Goal: Task Accomplishment & Management: Complete application form

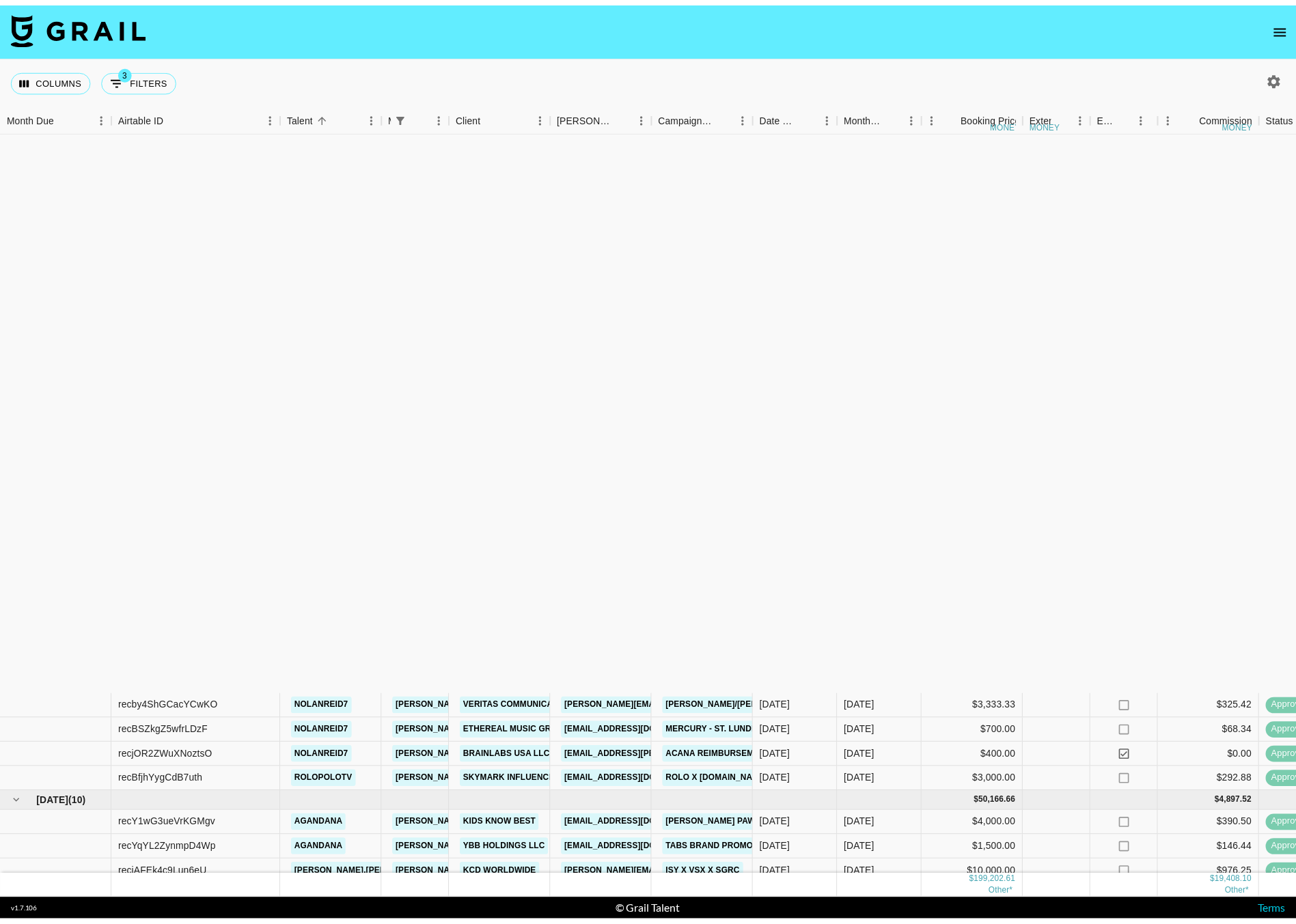
scroll to position [631, 0]
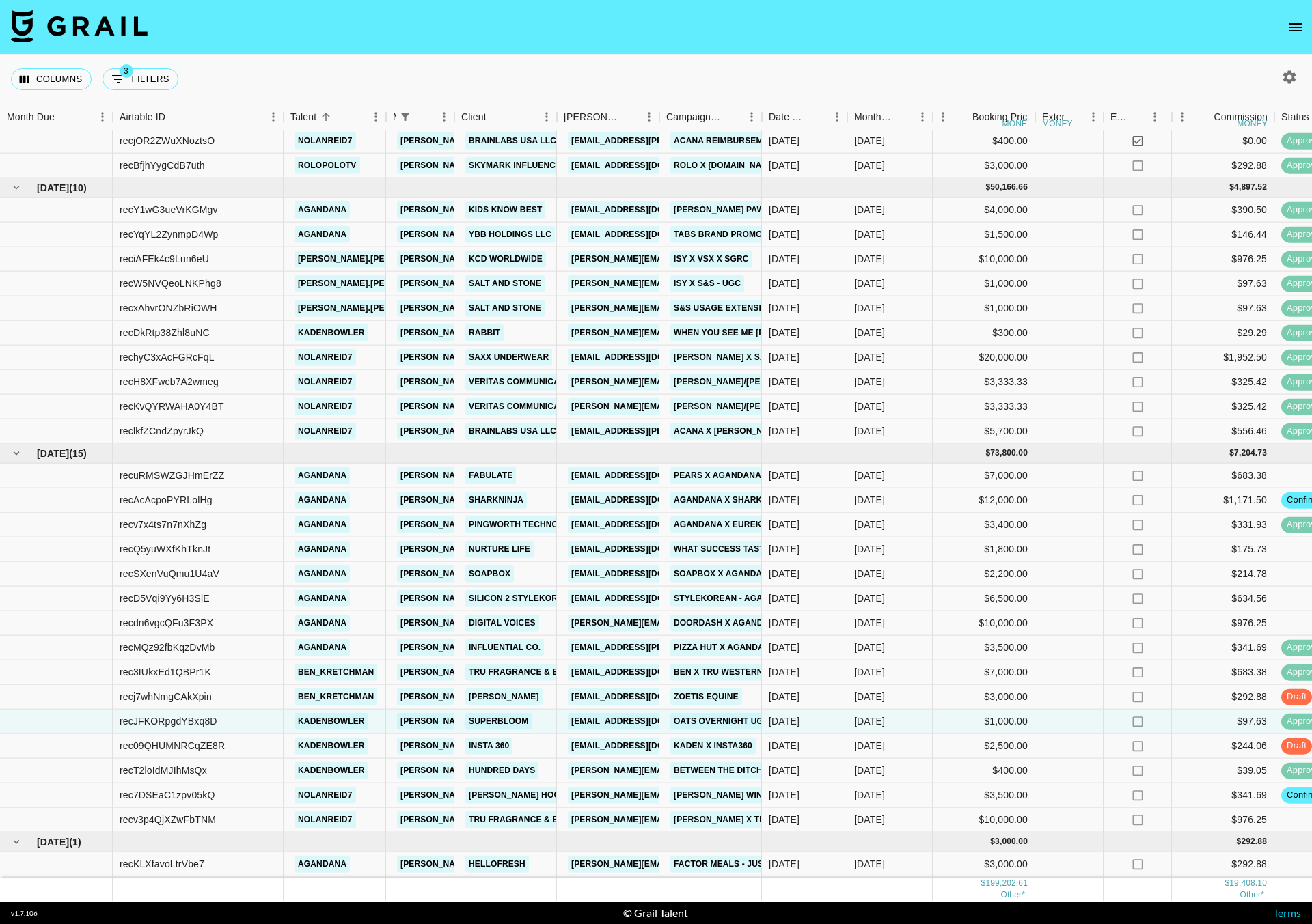
click at [1304, 26] on button "open drawer" at bounding box center [1295, 27] width 27 height 27
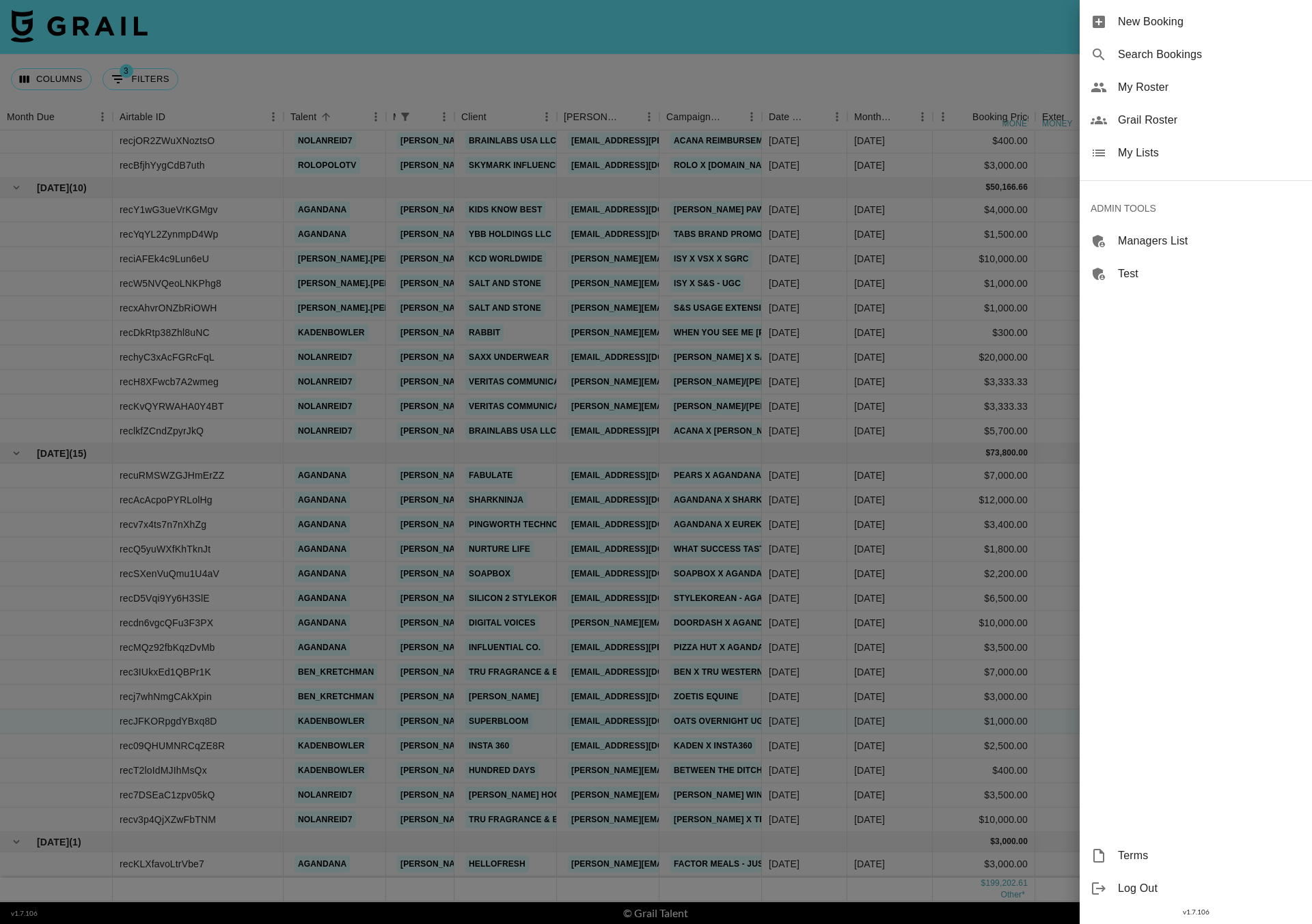
click at [1122, 19] on div "New Booking Search Bookings My Roster Grail Roster My Lists ADMIN TOOLS Manager…" at bounding box center [656, 462] width 1312 height 924
click at [1141, 25] on span "New Booking" at bounding box center [1210, 21] width 183 height 16
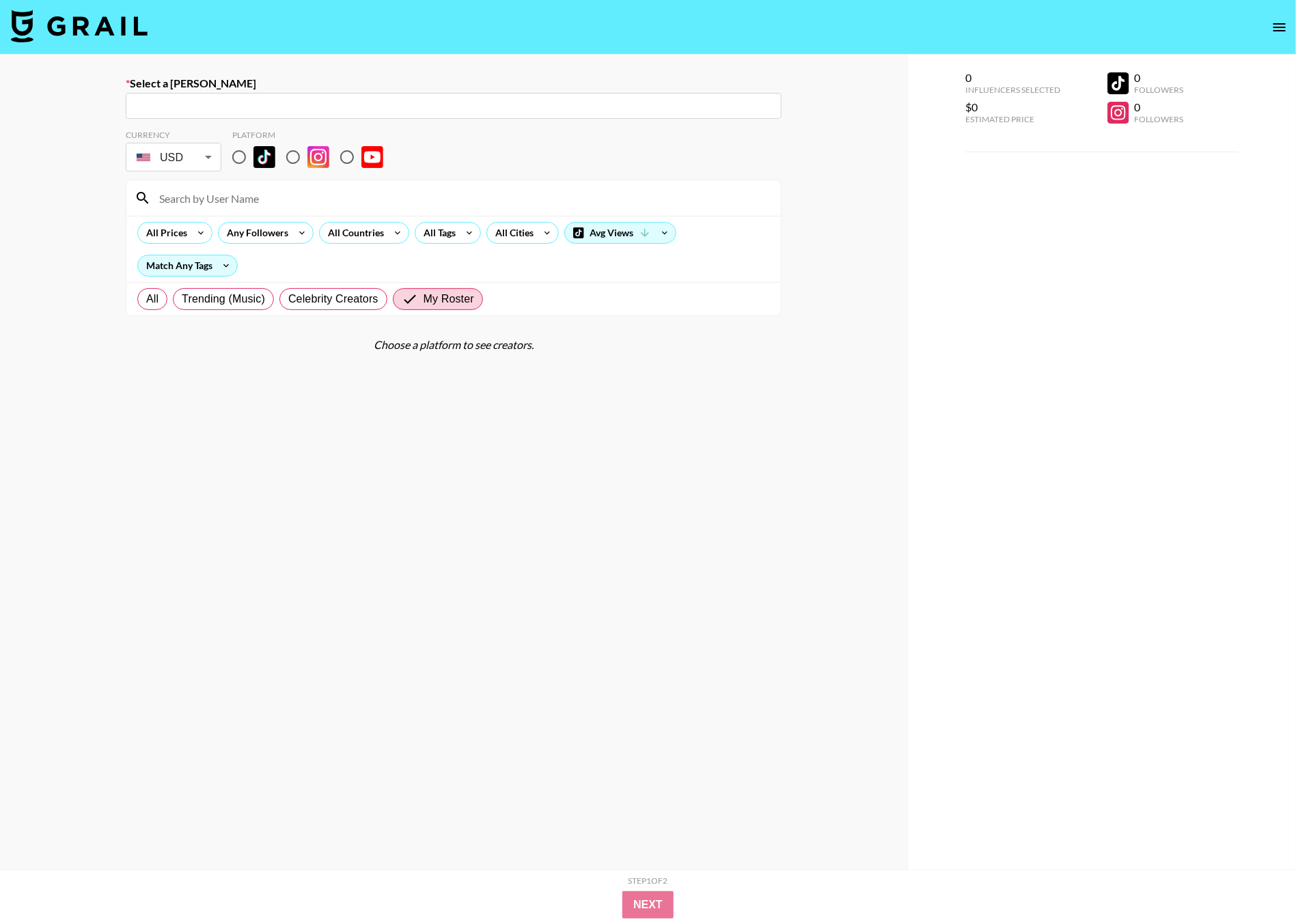
click at [294, 99] on input "text" at bounding box center [454, 107] width 639 height 16
paste input "[DOMAIN_NAME][EMAIL_ADDRESS][DOMAIN_NAME]"
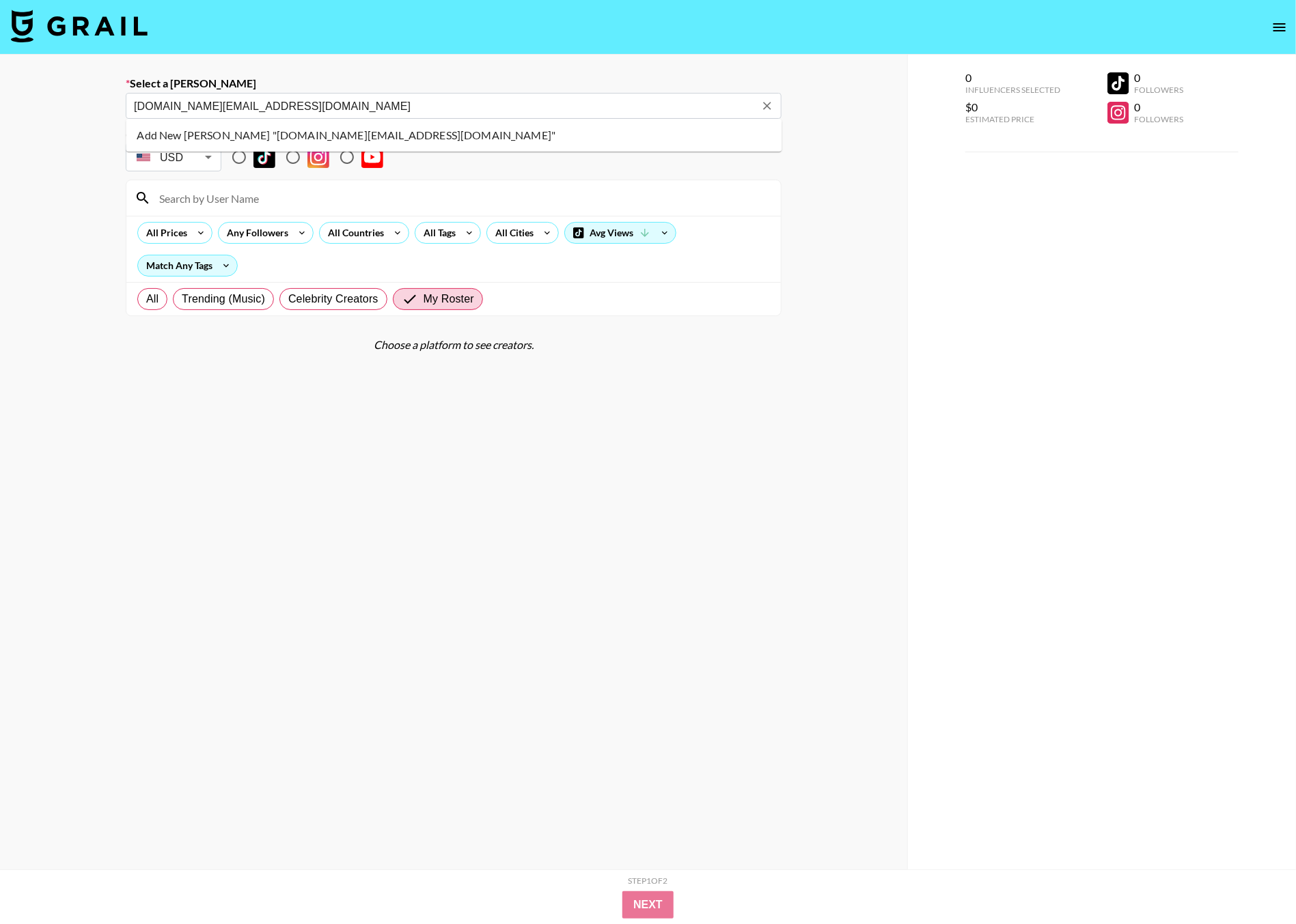
click at [254, 134] on li "Add New Booker "chrissy.li@enabot.com"" at bounding box center [454, 135] width 655 height 22
type input "Add New Booker "chrissy.li@enabot.com""
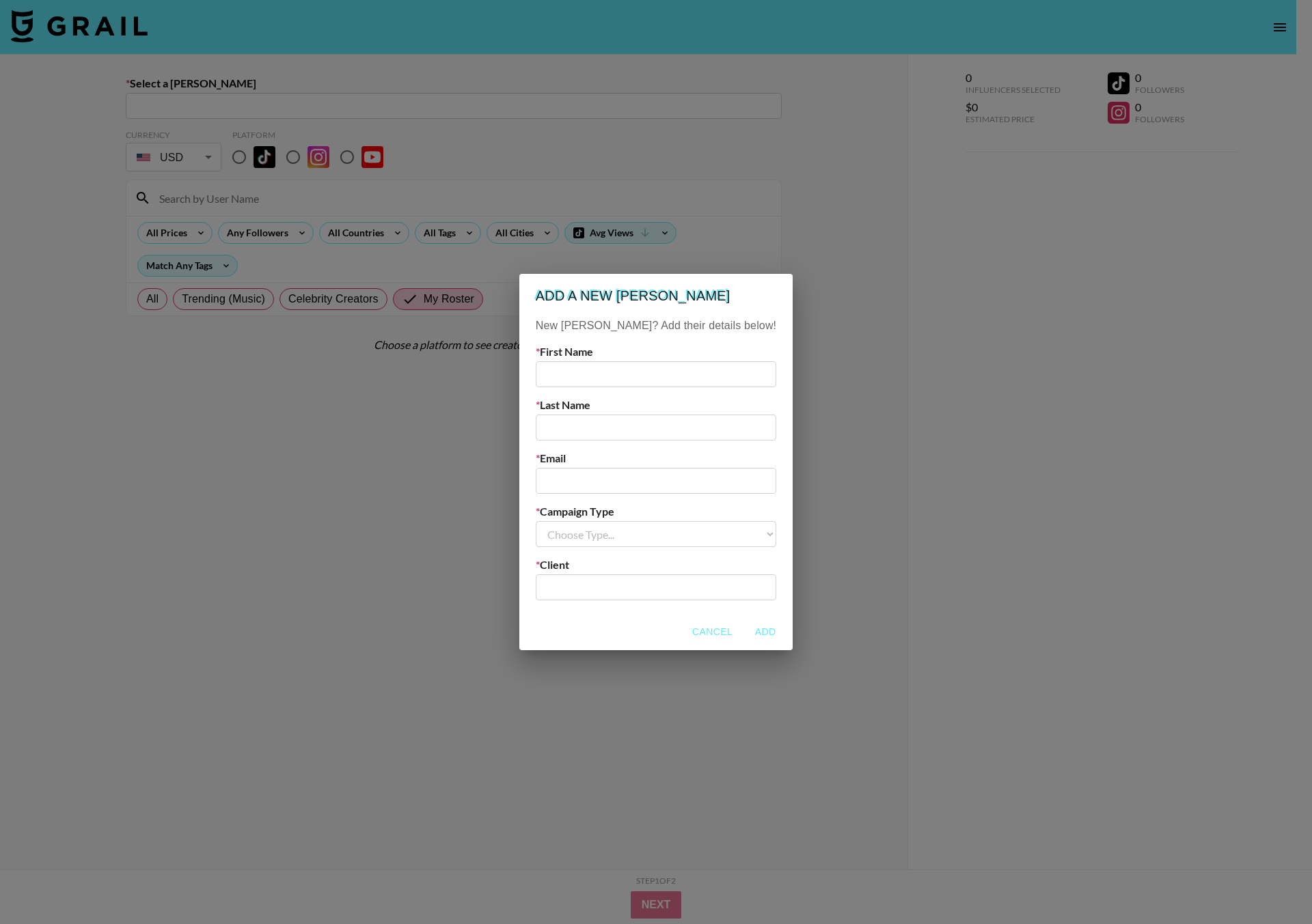
click at [577, 365] on input "text" at bounding box center [656, 374] width 241 height 26
type input "V"
type input "Chrissy"
click at [617, 419] on input "text" at bounding box center [656, 428] width 241 height 26
type input "Li"
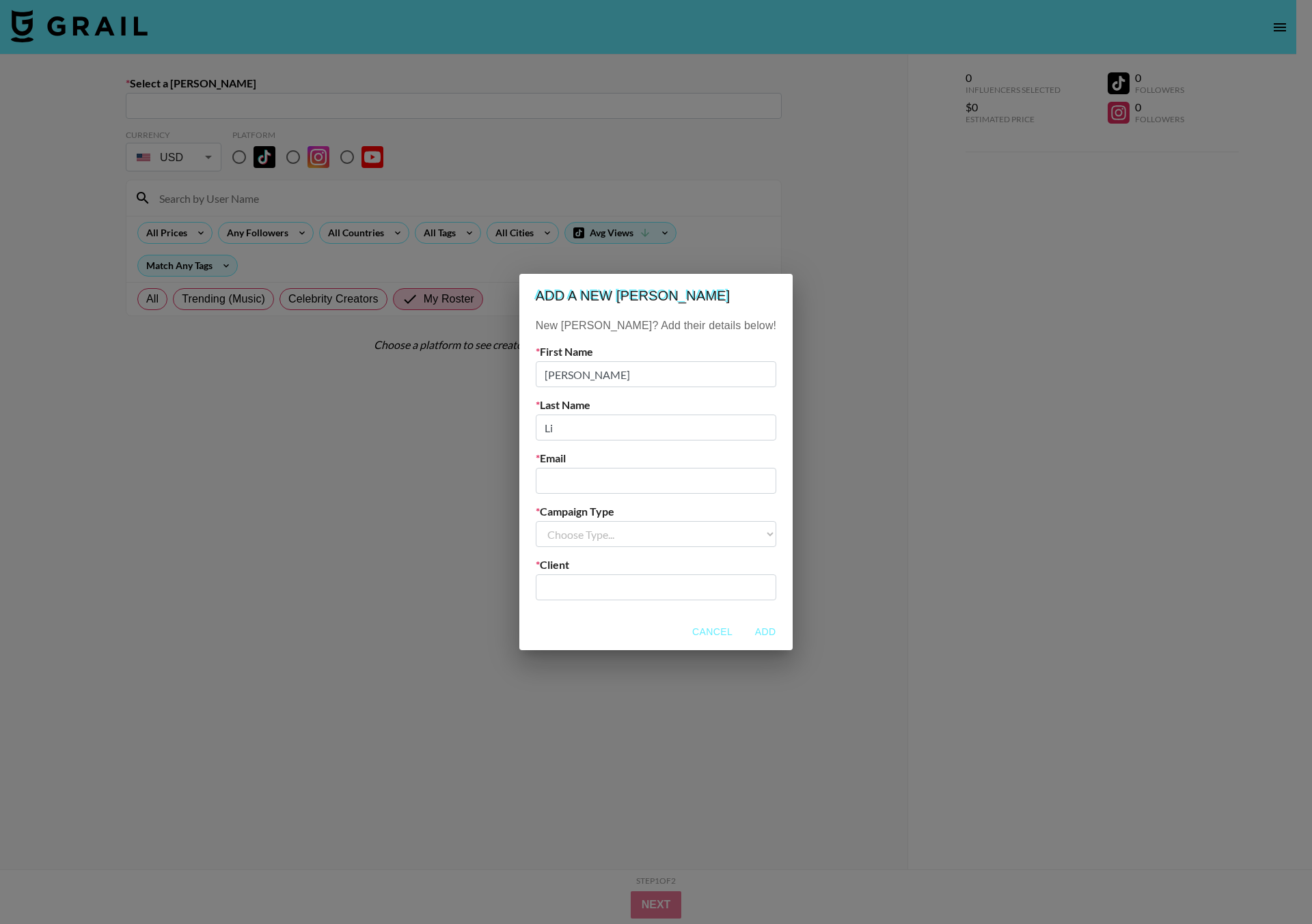
click at [594, 470] on input "email" at bounding box center [656, 481] width 241 height 26
paste input "[DOMAIN_NAME][EMAIL_ADDRESS][DOMAIN_NAME]"
type input "[DOMAIN_NAME][EMAIL_ADDRESS][DOMAIN_NAME]"
click at [619, 534] on select "Choose Type... Song Promos Brand Promos" at bounding box center [656, 534] width 241 height 26
select select "Brand"
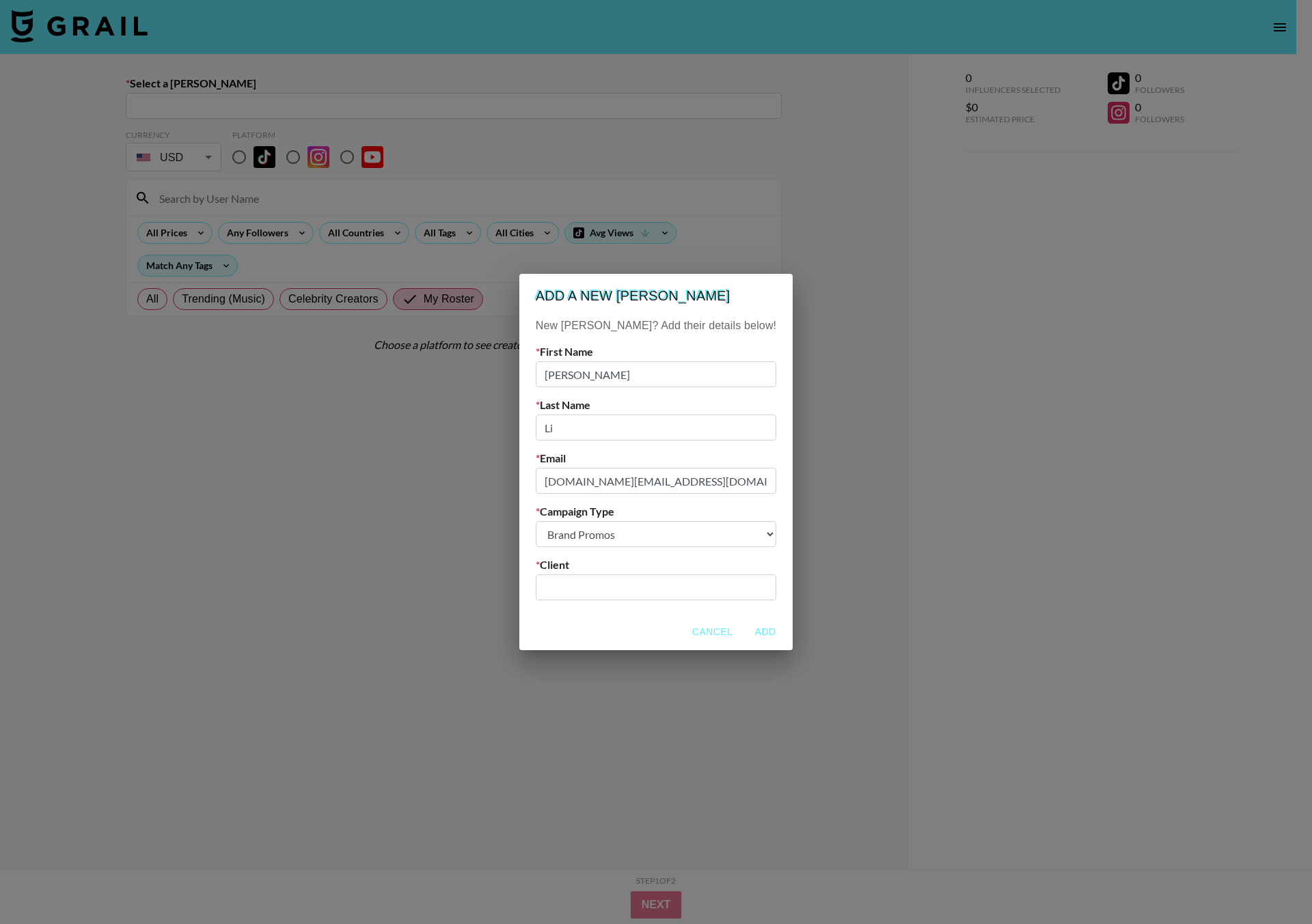
click at [563, 521] on select "Choose Type... Song Promos Brand Promos" at bounding box center [656, 534] width 241 height 26
click at [624, 584] on input "text" at bounding box center [656, 588] width 224 height 16
click at [578, 592] on input "enabot" at bounding box center [647, 588] width 206 height 16
click at [656, 626] on li "Add New Client: "Enabot"" at bounding box center [656, 616] width 185 height 22
type input "Enabot"
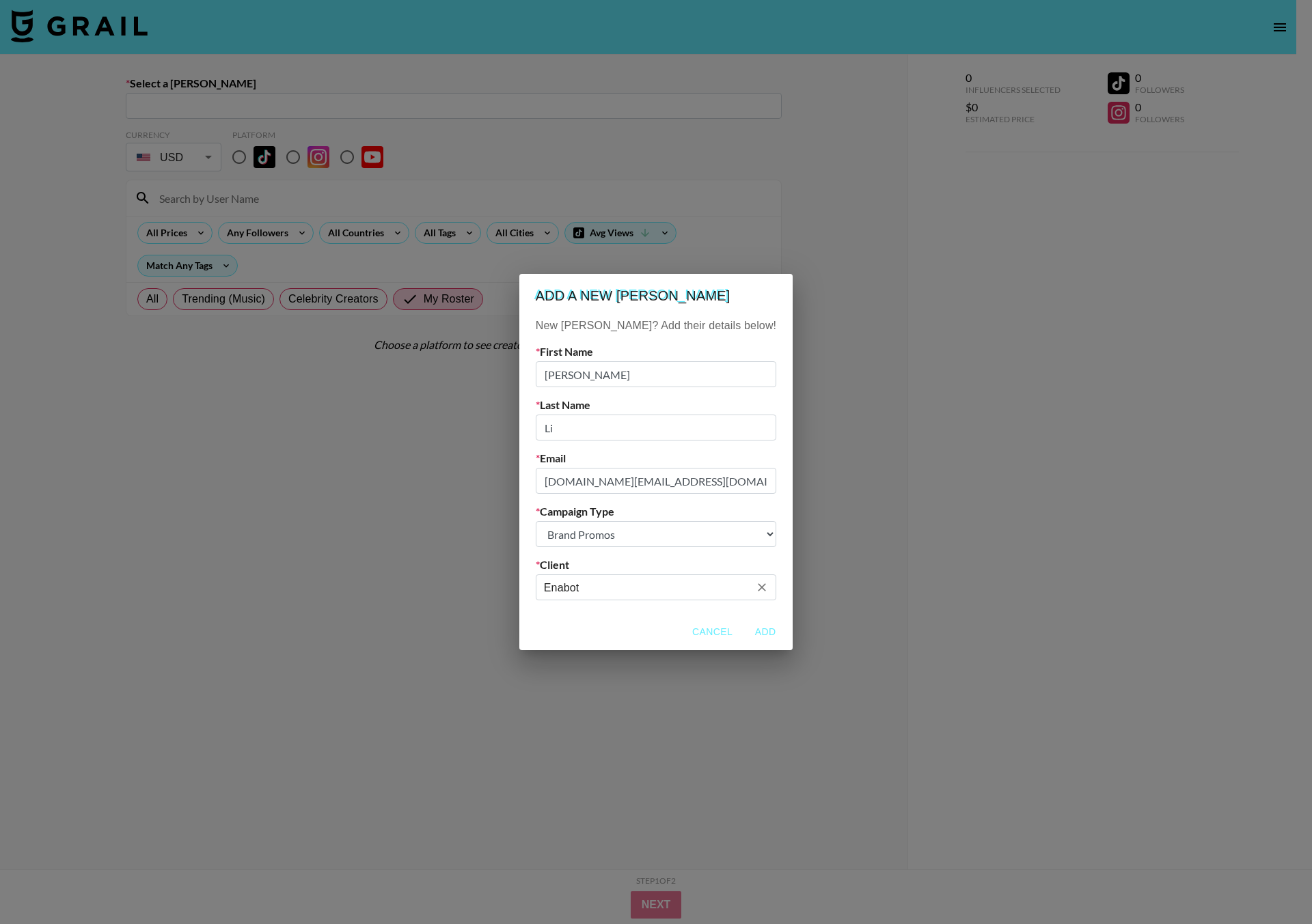
click at [743, 636] on button "Add" at bounding box center [765, 632] width 44 height 26
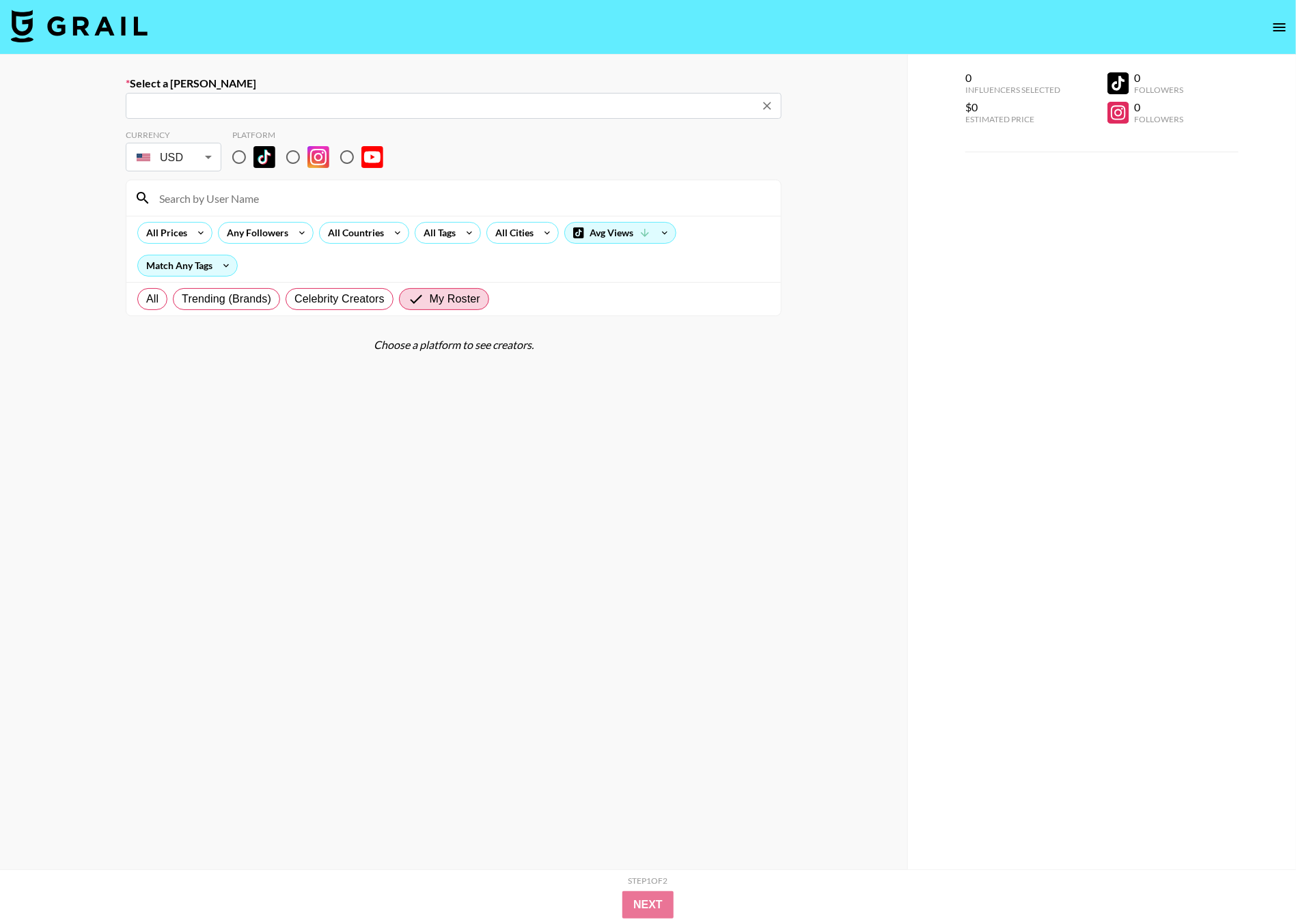
type input "chrissy.li@enabot.com: Chrissy Li -- Enabot -- 6zSrCPVE0cQWtx6HglRfSGZ8yNP2"
click at [43, 125] on div "Select a Booker chrissy.li@enabot.com: Chrissy Li -- Enabot -- 6zSrCPVE0cQWtx6H…" at bounding box center [453, 511] width 907 height 912
click at [239, 156] on input "radio" at bounding box center [239, 157] width 28 height 28
radio input "true"
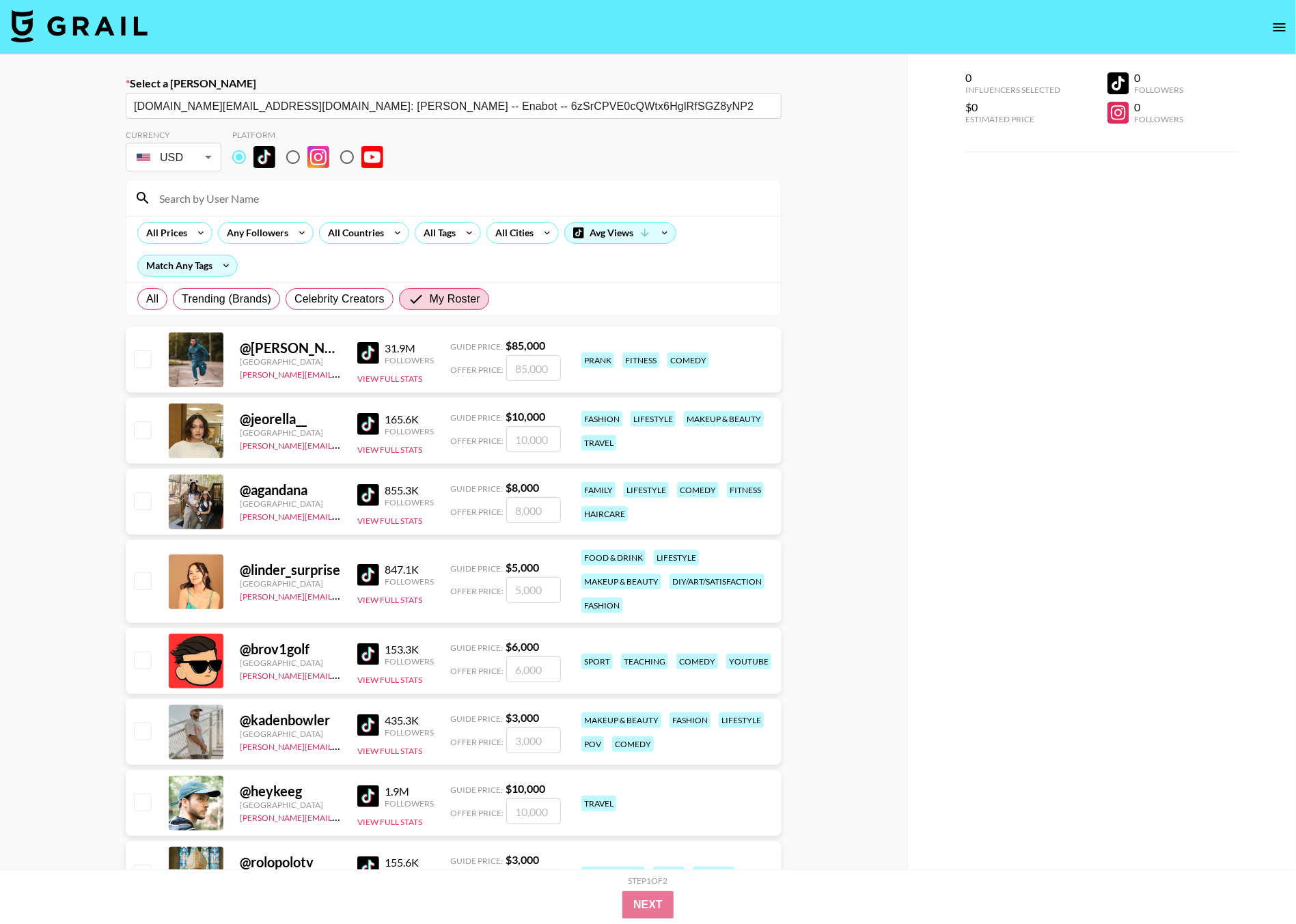
click at [191, 157] on body "Select a Booker chrissy.li@enabot.com: Chrissy Li -- Enabot -- 6zSrCPVE0cQWtx6H…" at bounding box center [648, 713] width 1296 height 1426
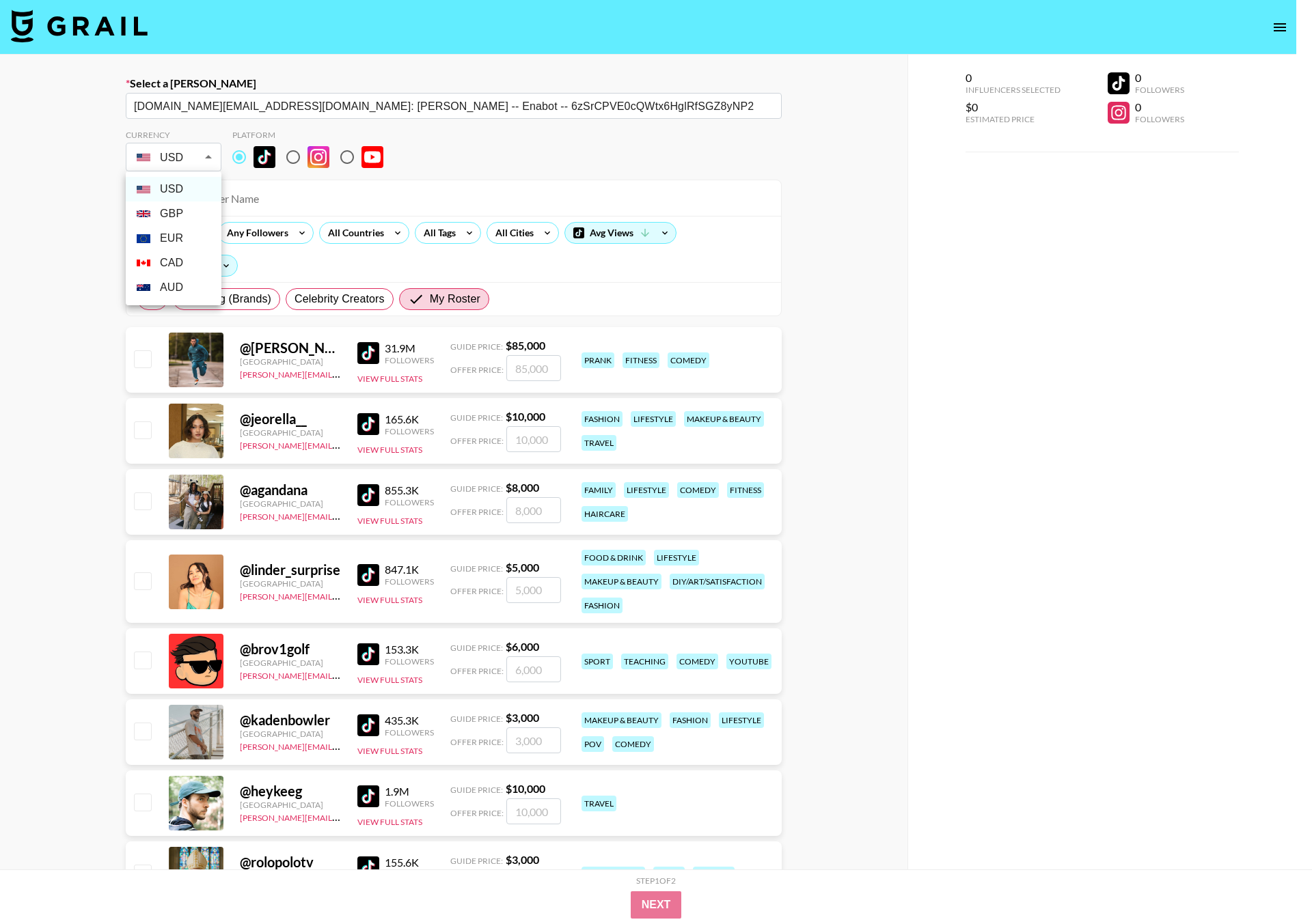
click at [71, 152] on div at bounding box center [656, 462] width 1312 height 924
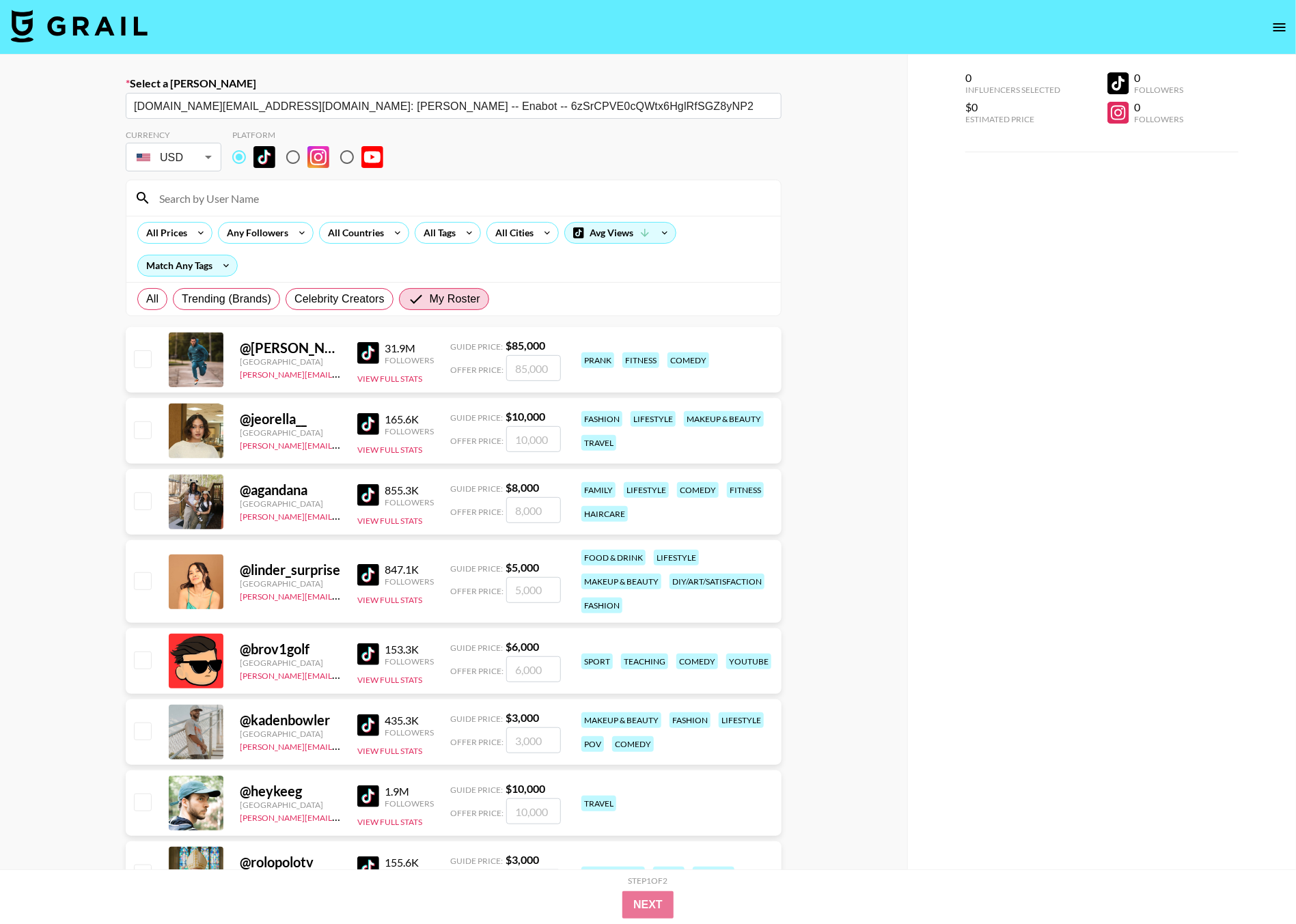
click at [197, 193] on input at bounding box center [462, 198] width 621 height 22
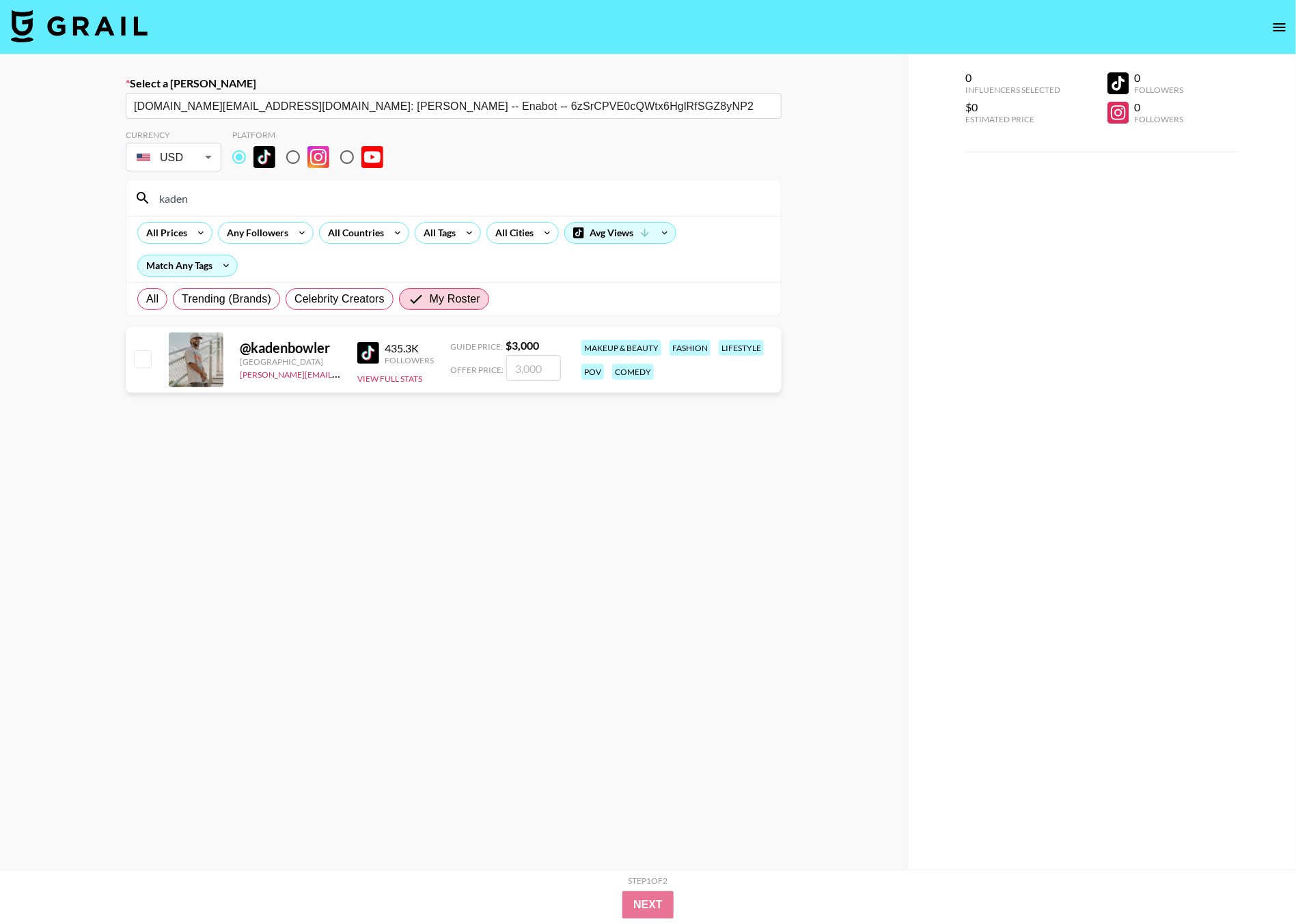
type input "kaden"
click at [533, 381] on input "number" at bounding box center [533, 368] width 55 height 26
type input "5"
checkbox input "true"
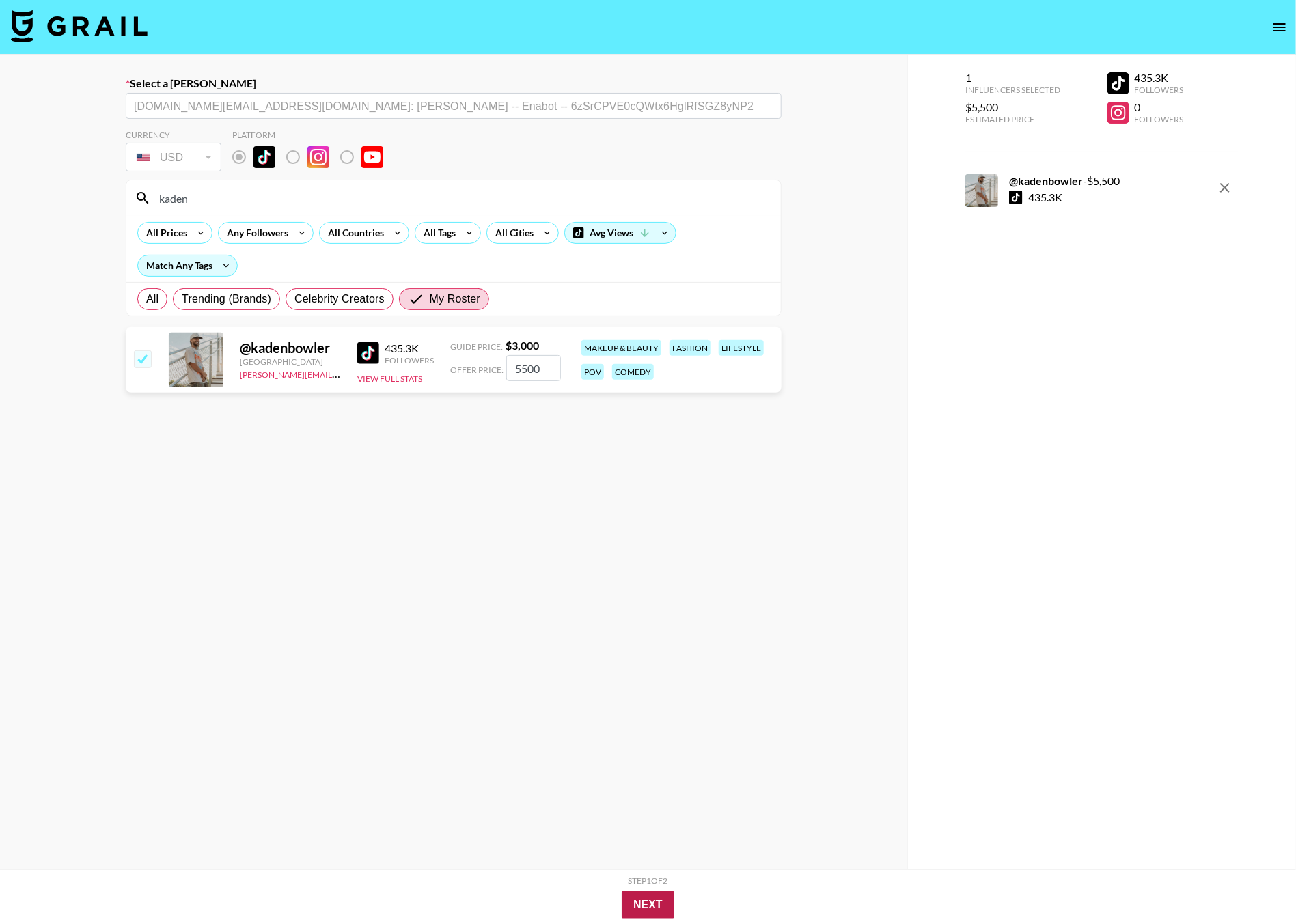
type input "5500"
click at [652, 897] on button "Next" at bounding box center [648, 905] width 53 height 27
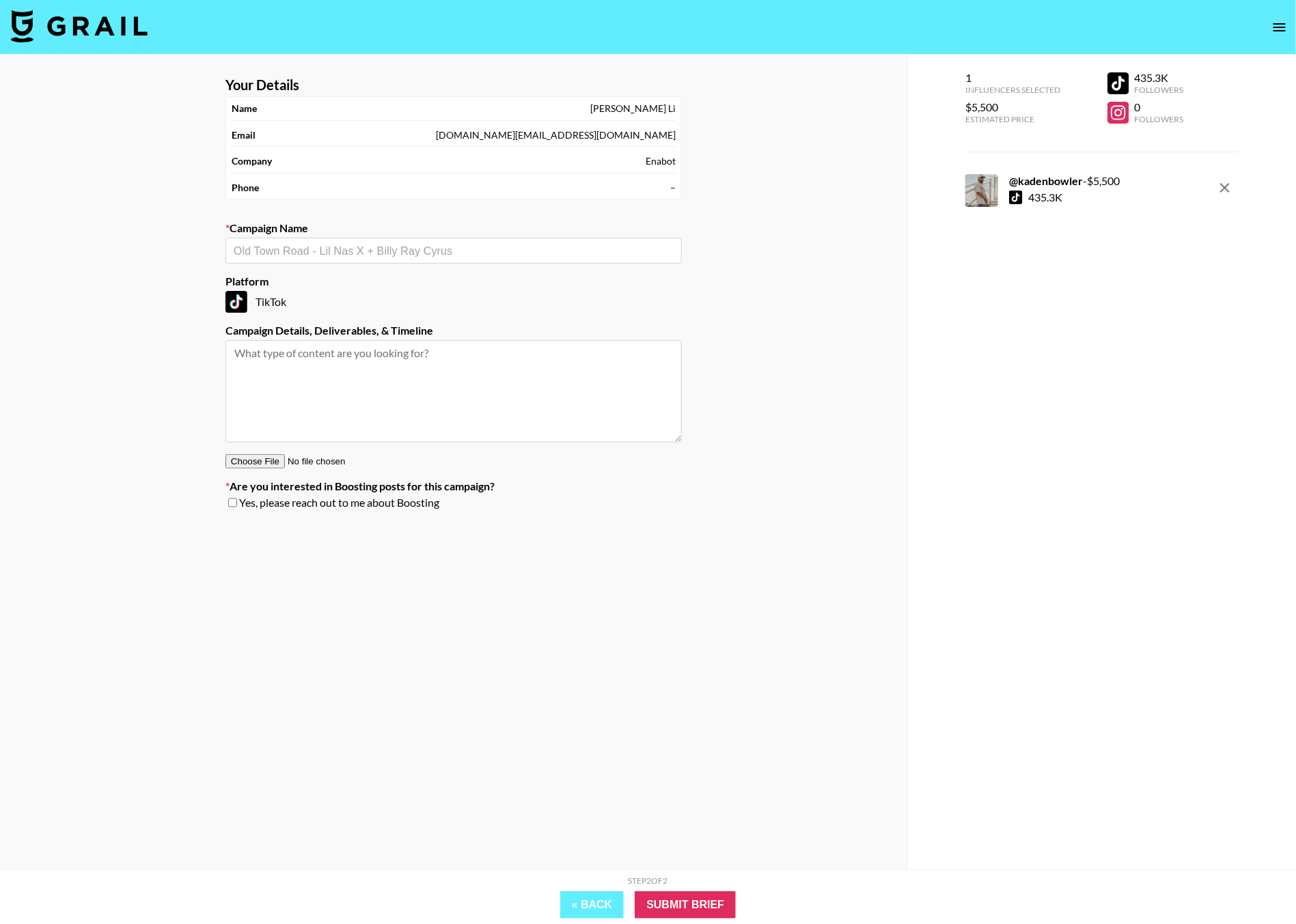
click at [329, 250] on input "text" at bounding box center [453, 251] width 440 height 16
type input "K"
type input "Enabot Air 2 x [PERSON_NAME]"
click at [353, 273] on li "Add New Campaign: "Enabot Air 2 x Kaden Bowler"" at bounding box center [453, 282] width 456 height 22
click at [664, 891] on input "Submit Brief" at bounding box center [685, 905] width 101 height 27
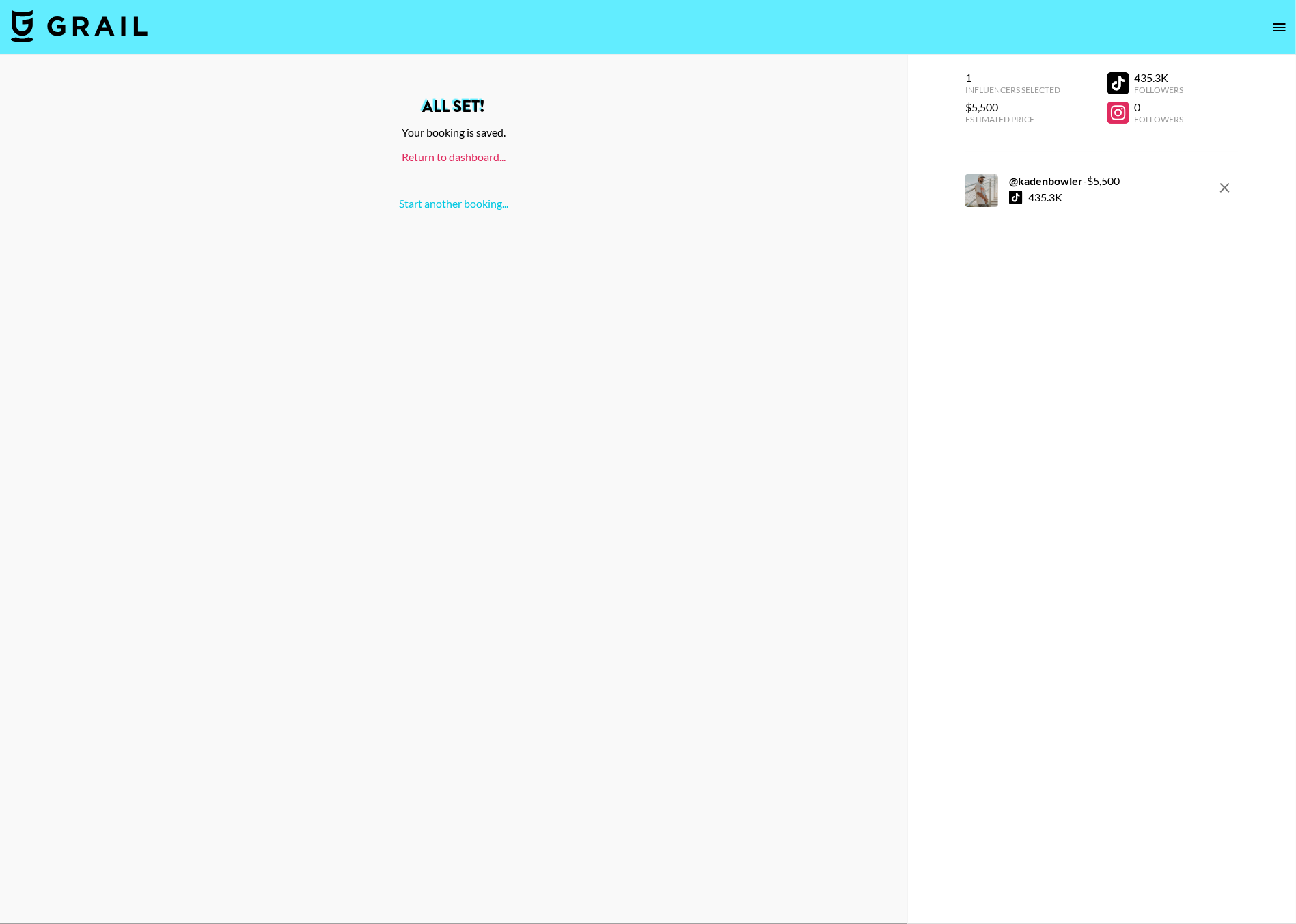
click at [476, 152] on link "Return to dashboard..." at bounding box center [454, 157] width 104 height 13
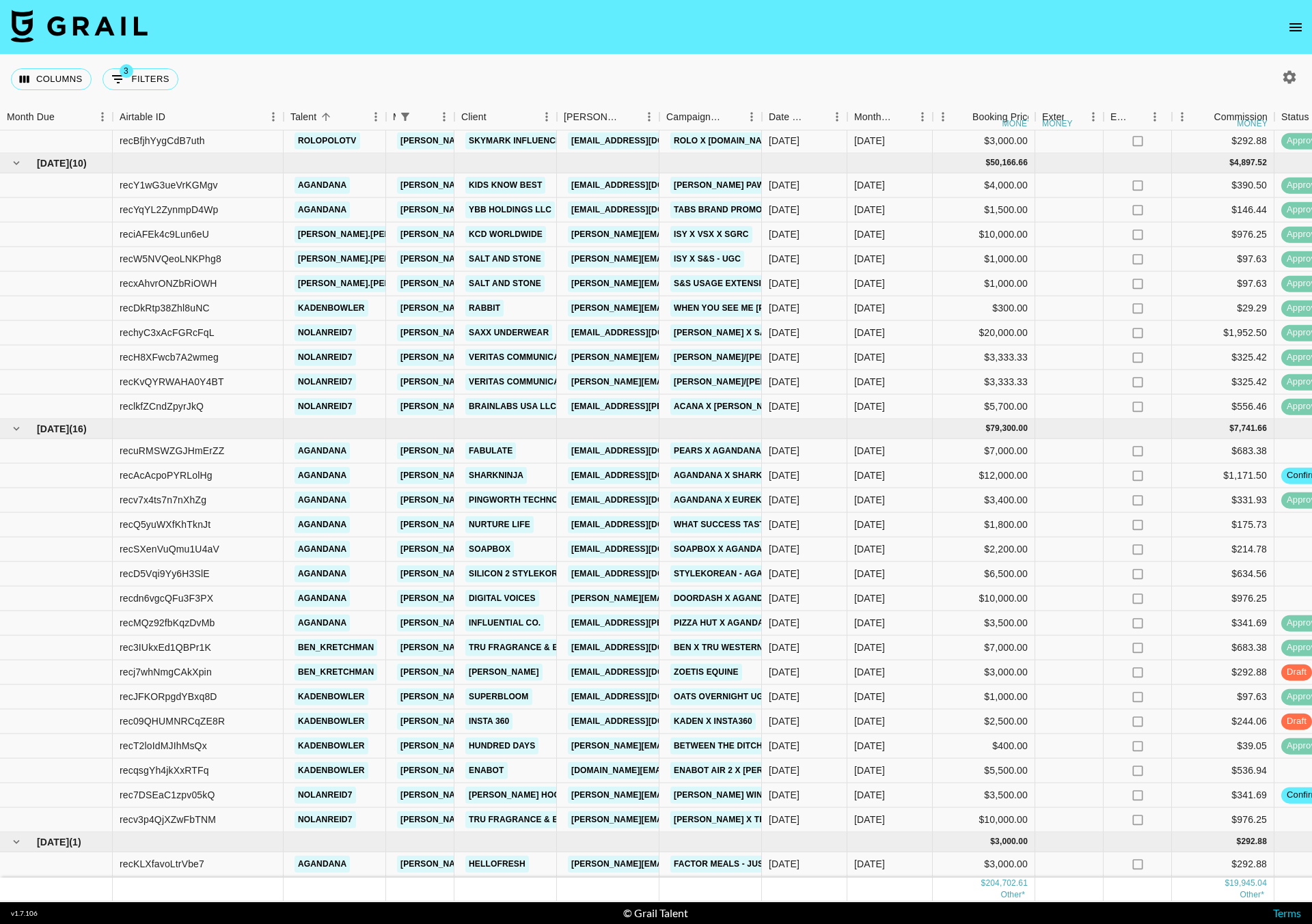
scroll to position [656, 0]
